Goal: Check status: Check status

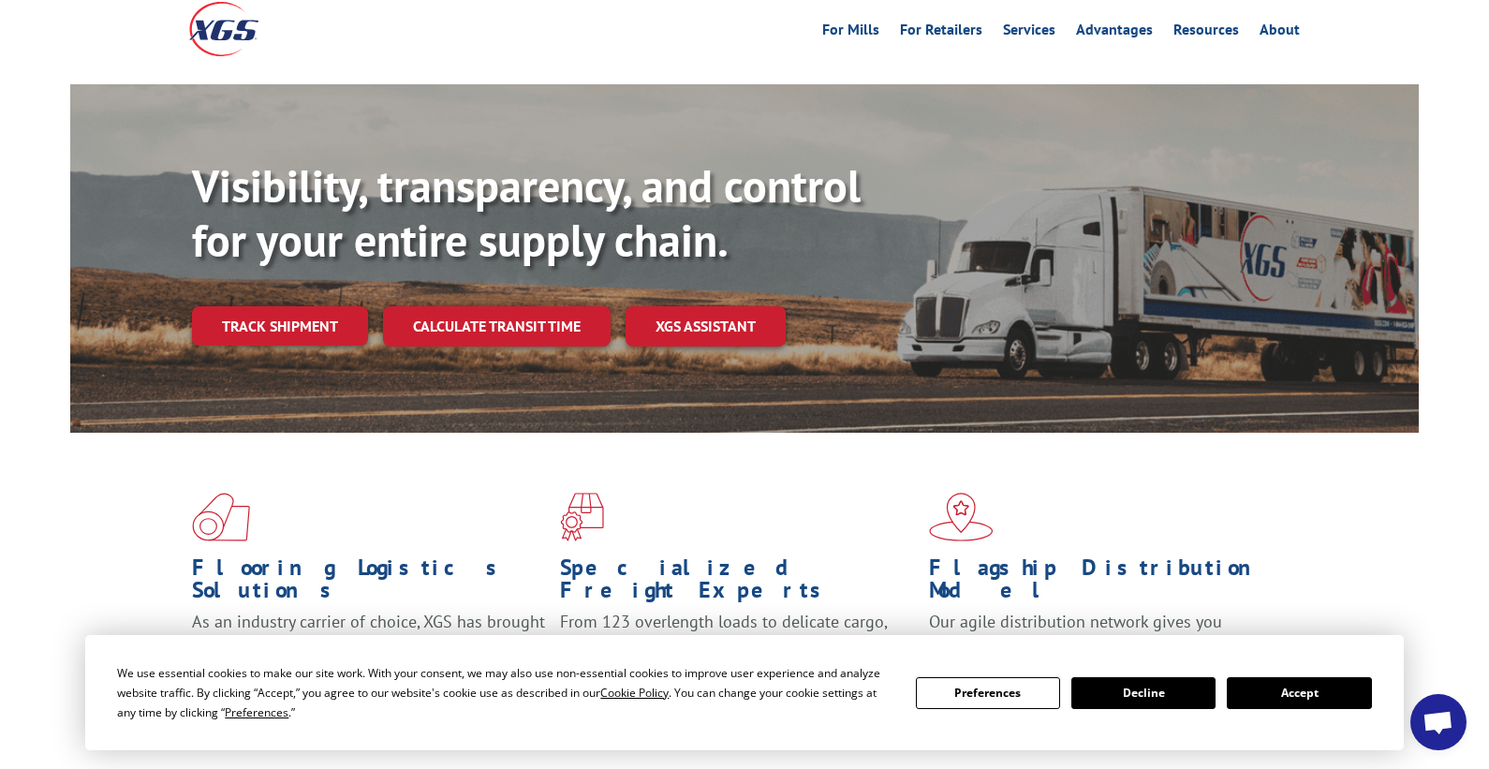
scroll to position [187, 0]
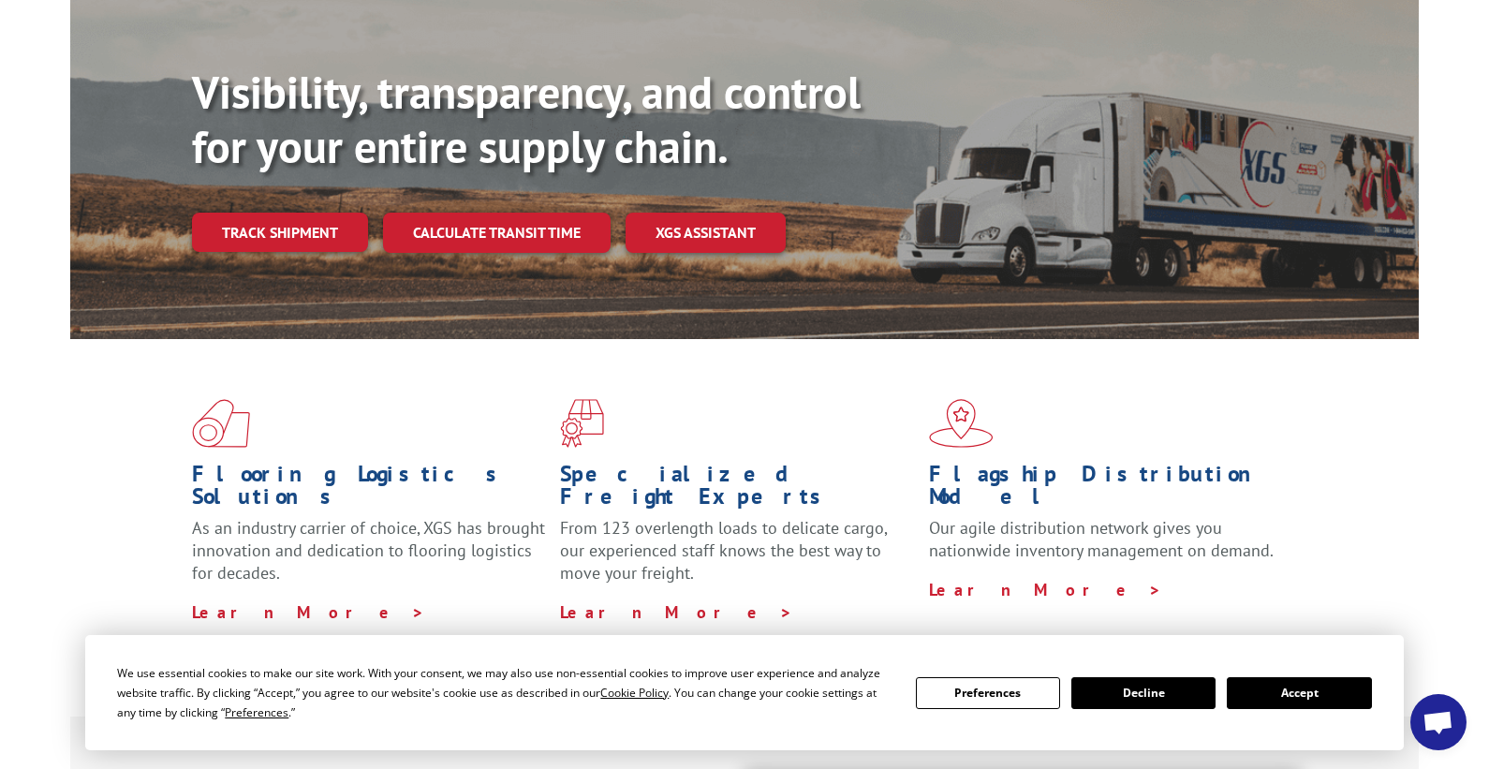
drag, startPoint x: 1300, startPoint y: 700, endPoint x: 1292, endPoint y: 683, distance: 18.9
click at [1300, 700] on button "Accept" at bounding box center [1299, 693] width 144 height 32
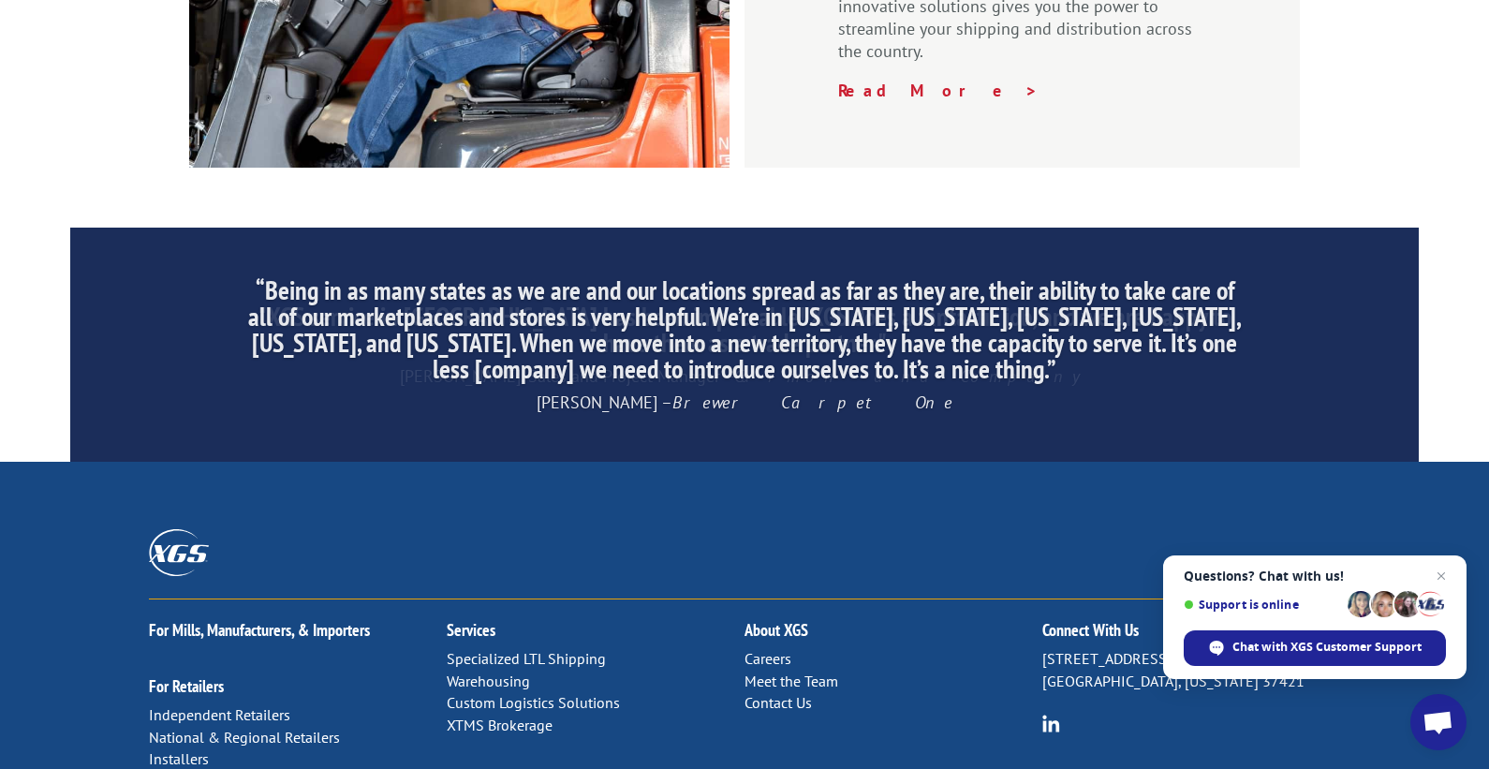
scroll to position [2904, 0]
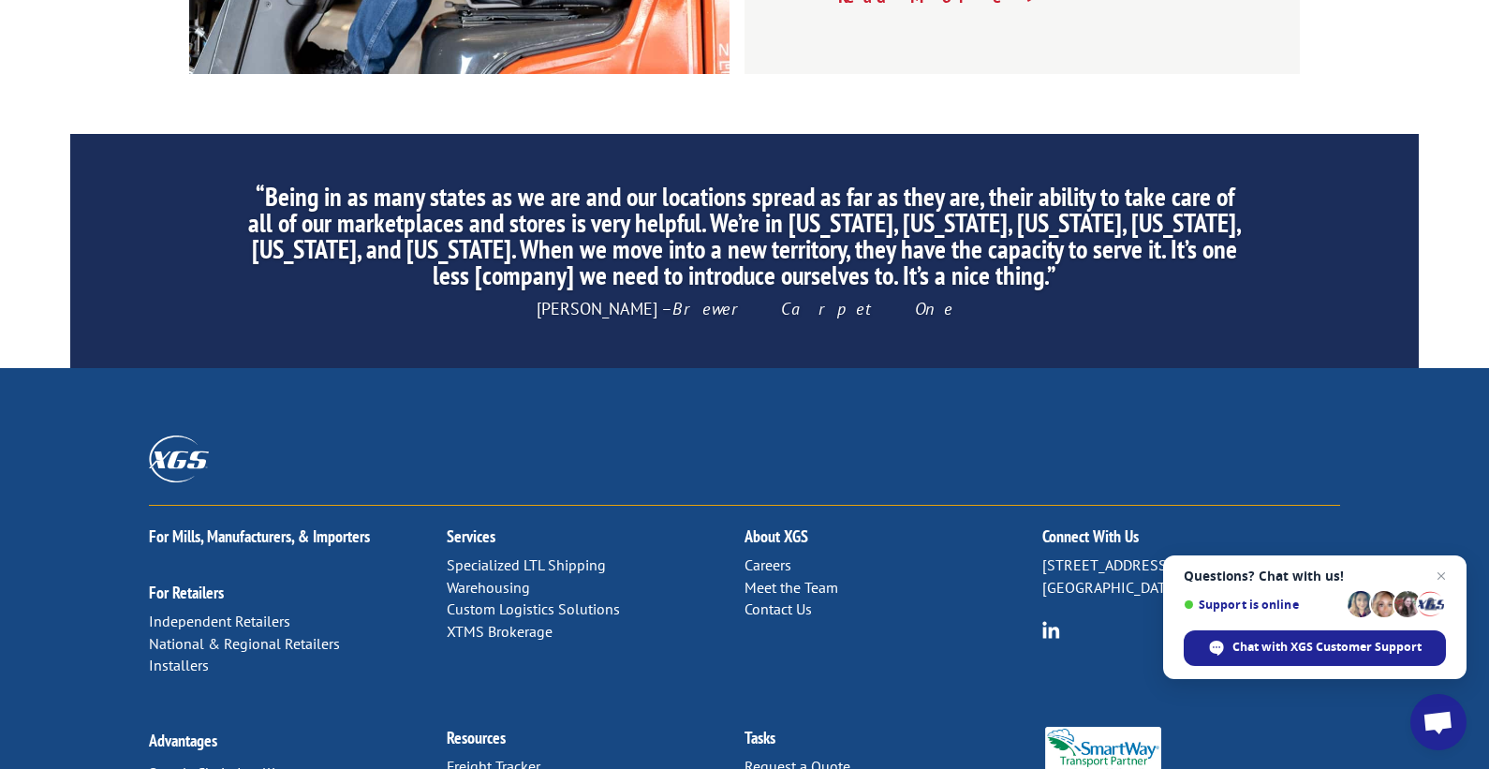
click at [514, 757] on link "Freight Tracker" at bounding box center [494, 766] width 94 height 19
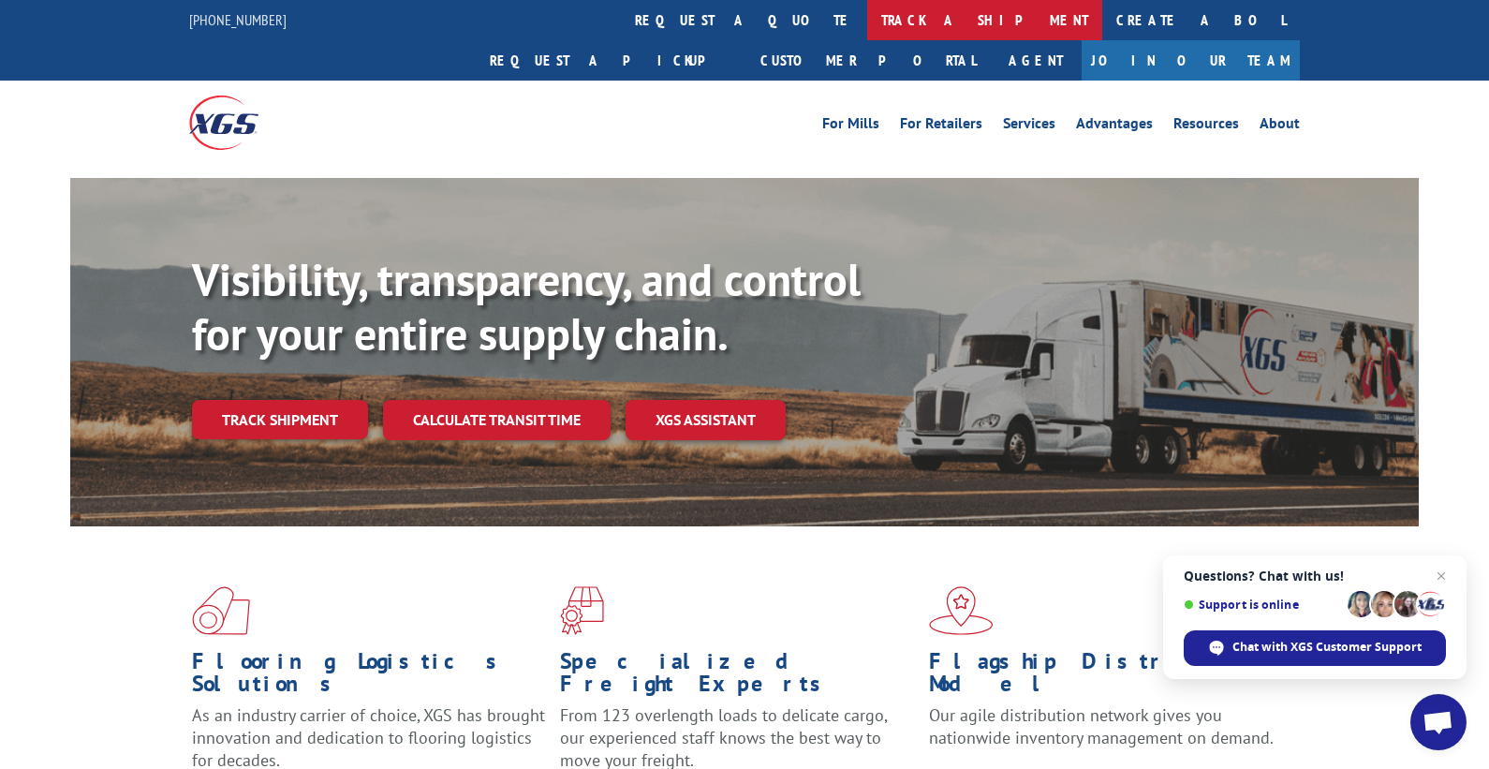
click at [867, 17] on link "track a shipment" at bounding box center [984, 20] width 235 height 40
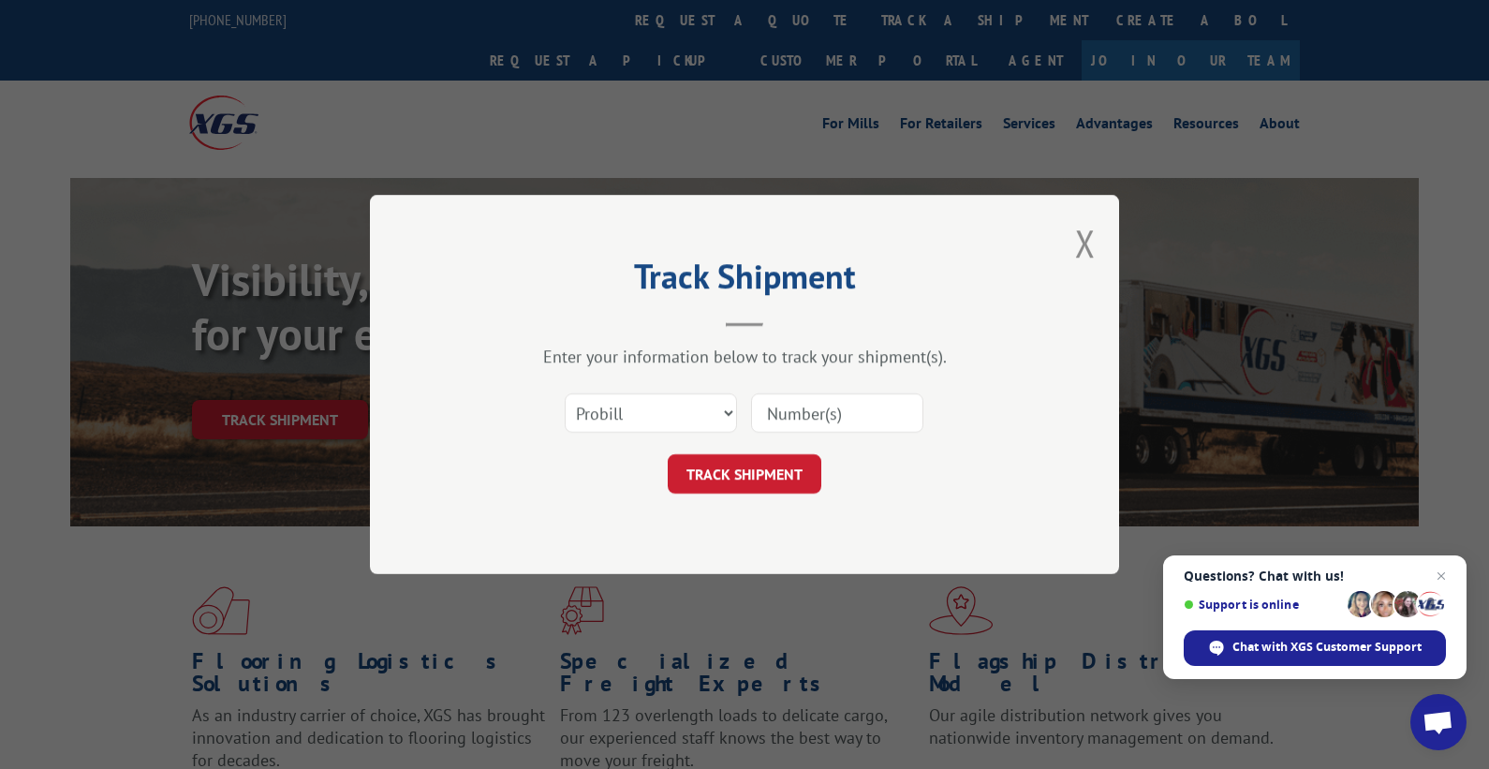
click at [807, 416] on input at bounding box center [837, 412] width 172 height 39
paste input "16944989"
type input "16944989"
click at [753, 461] on button "TRACK SHIPMENT" at bounding box center [745, 473] width 154 height 39
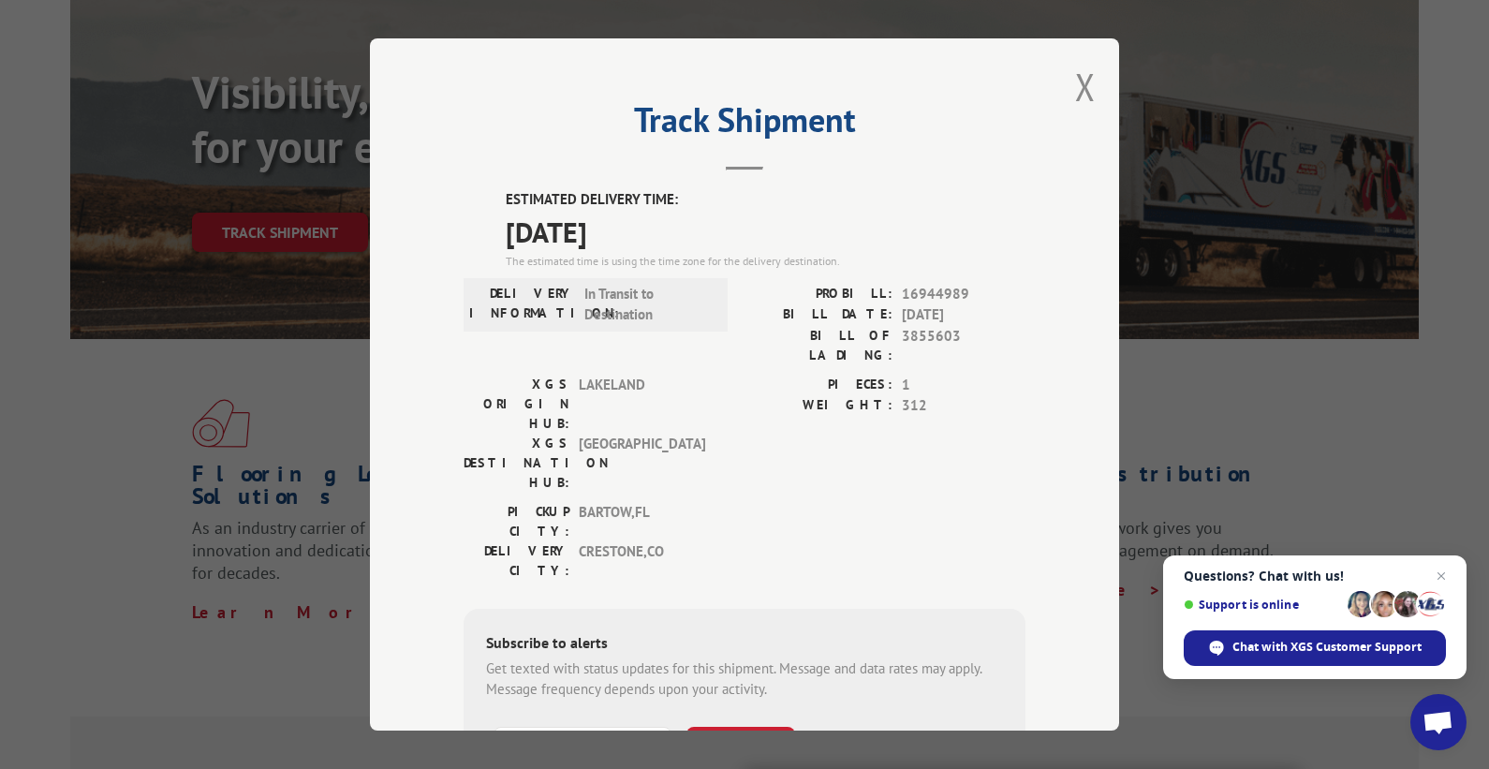
scroll to position [94, 0]
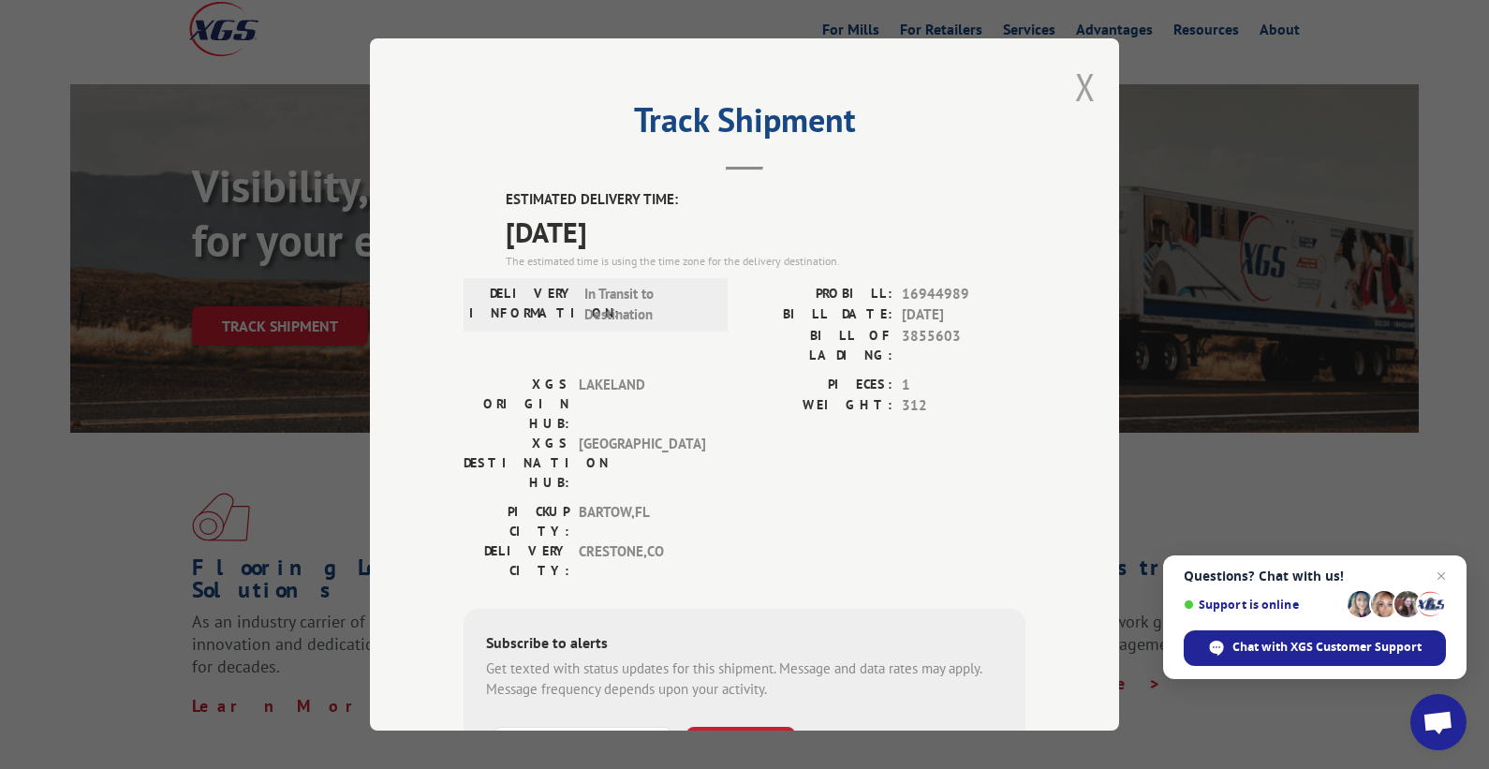
click at [1085, 89] on button "Close modal" at bounding box center [1085, 87] width 21 height 50
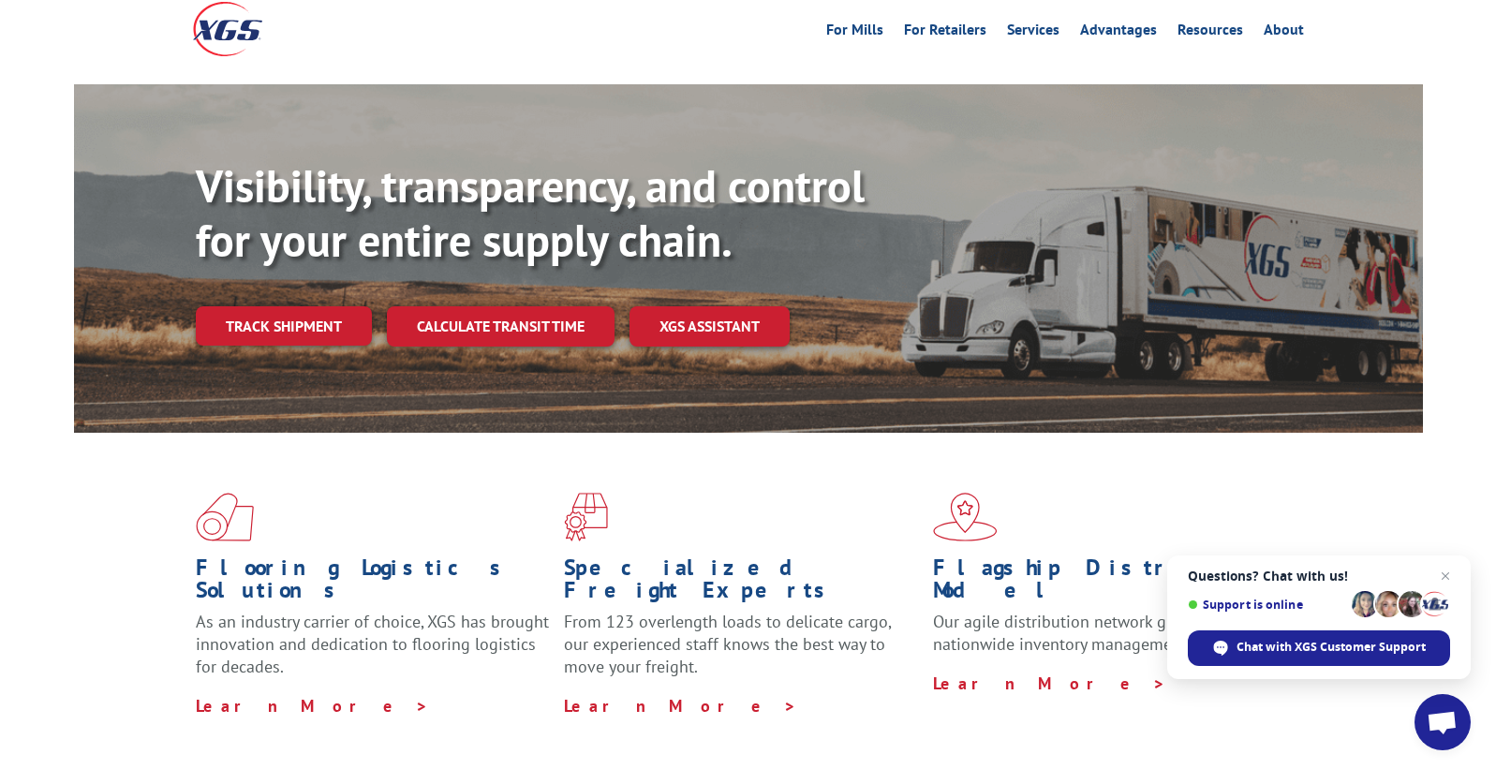
scroll to position [0, 0]
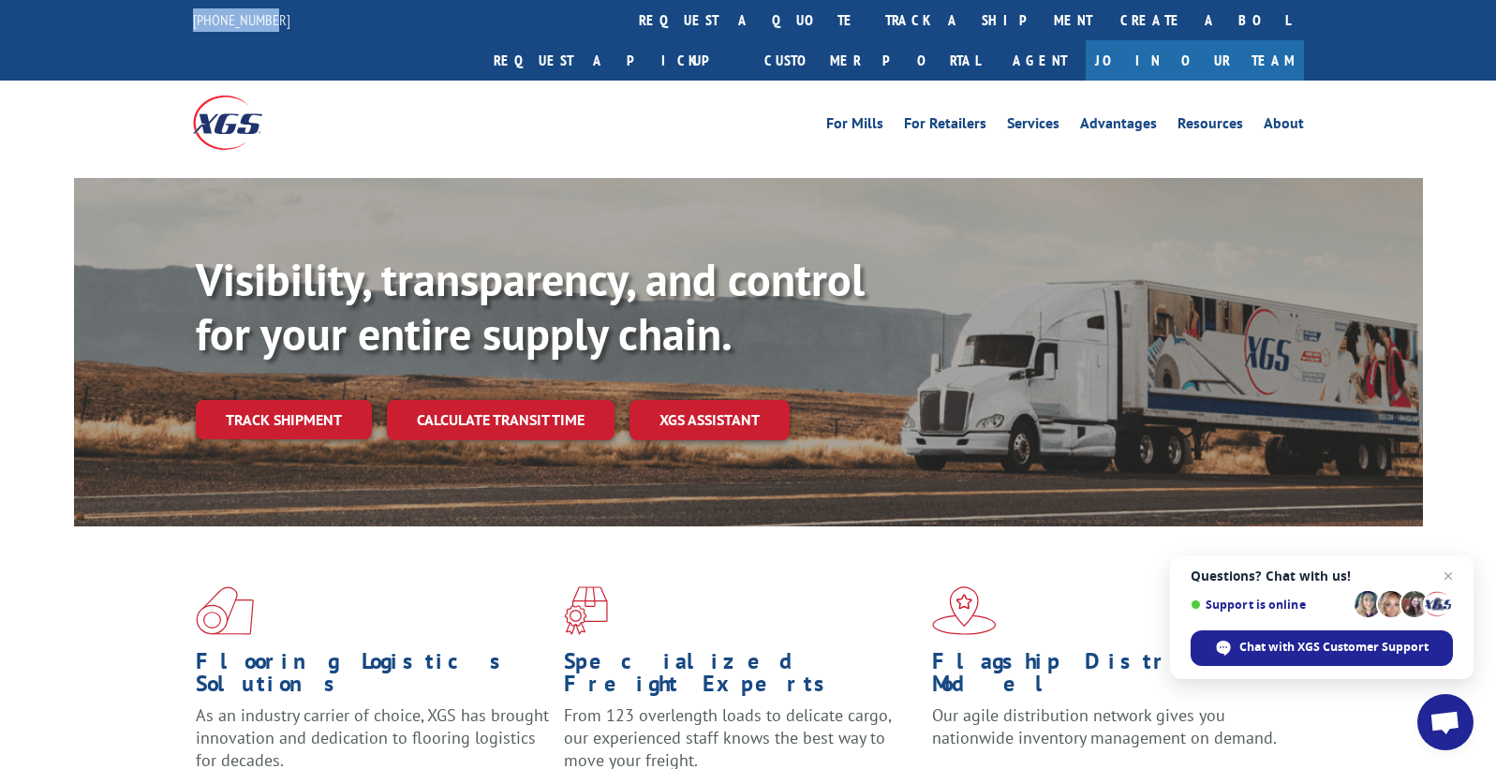
drag, startPoint x: 187, startPoint y: 15, endPoint x: 282, endPoint y: 21, distance: 94.8
click at [282, 21] on div "[PHONE_NUMBER] request a quote track a shipment Create a BOL Request a pickup C…" at bounding box center [748, 40] width 1496 height 81
click at [146, 20] on div "[PHONE_NUMBER] request a quote track a shipment Create a BOL Request a pickup C…" at bounding box center [748, 40] width 1496 height 81
click at [289, 10] on div "[PHONE_NUMBER]" at bounding box center [253, 19] width 120 height 23
